Goal: Task Accomplishment & Management: Manage account settings

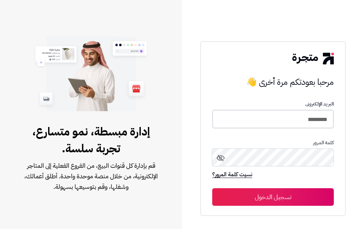
type input "*********"
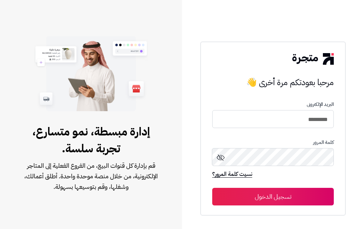
click at [273, 197] on button "تسجيل الدخول" at bounding box center [273, 197] width 122 height 18
